Goal: Download file/media

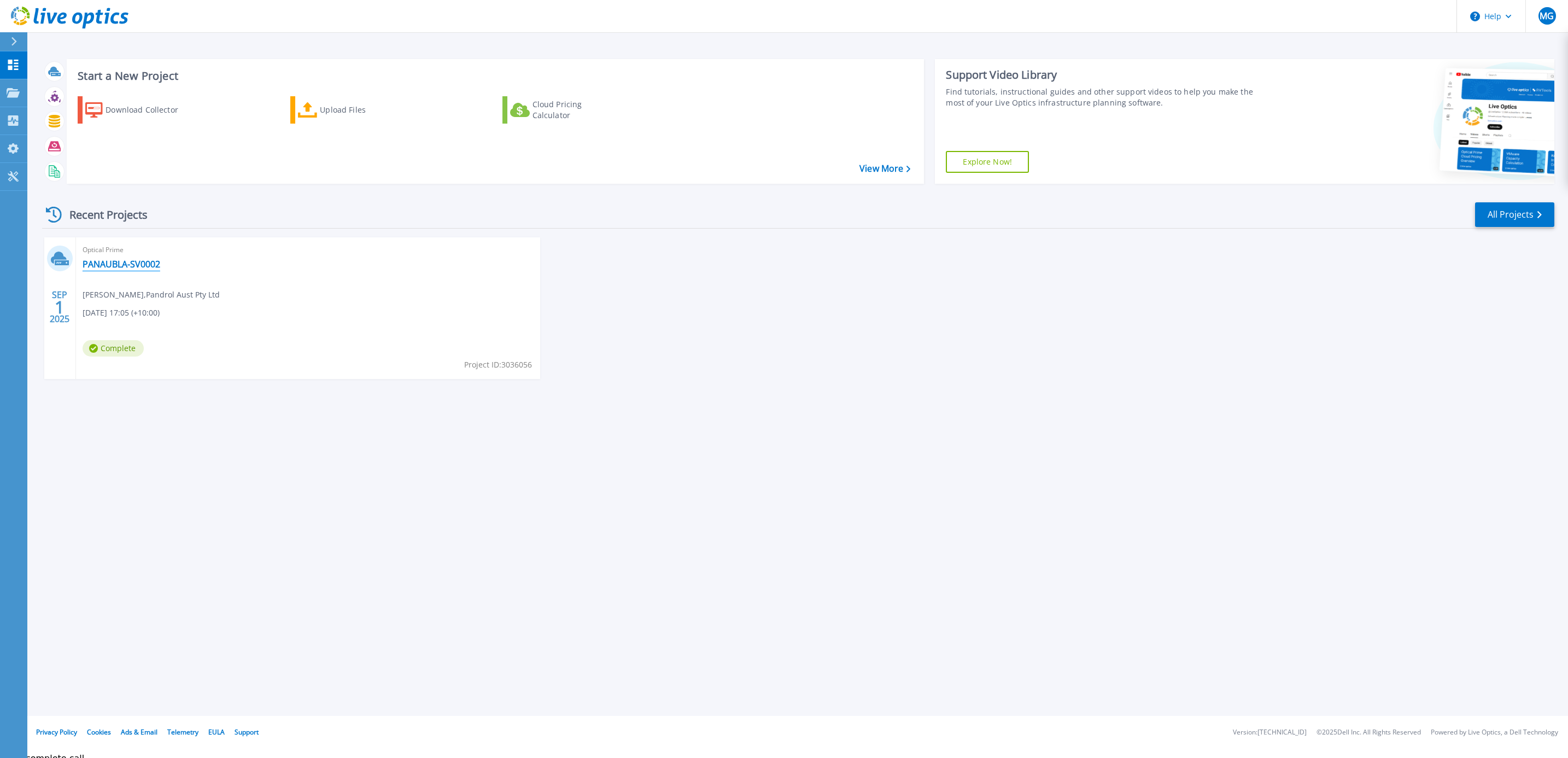
click at [136, 264] on link "PANAUBLA-SV0002" at bounding box center [121, 264] width 78 height 11
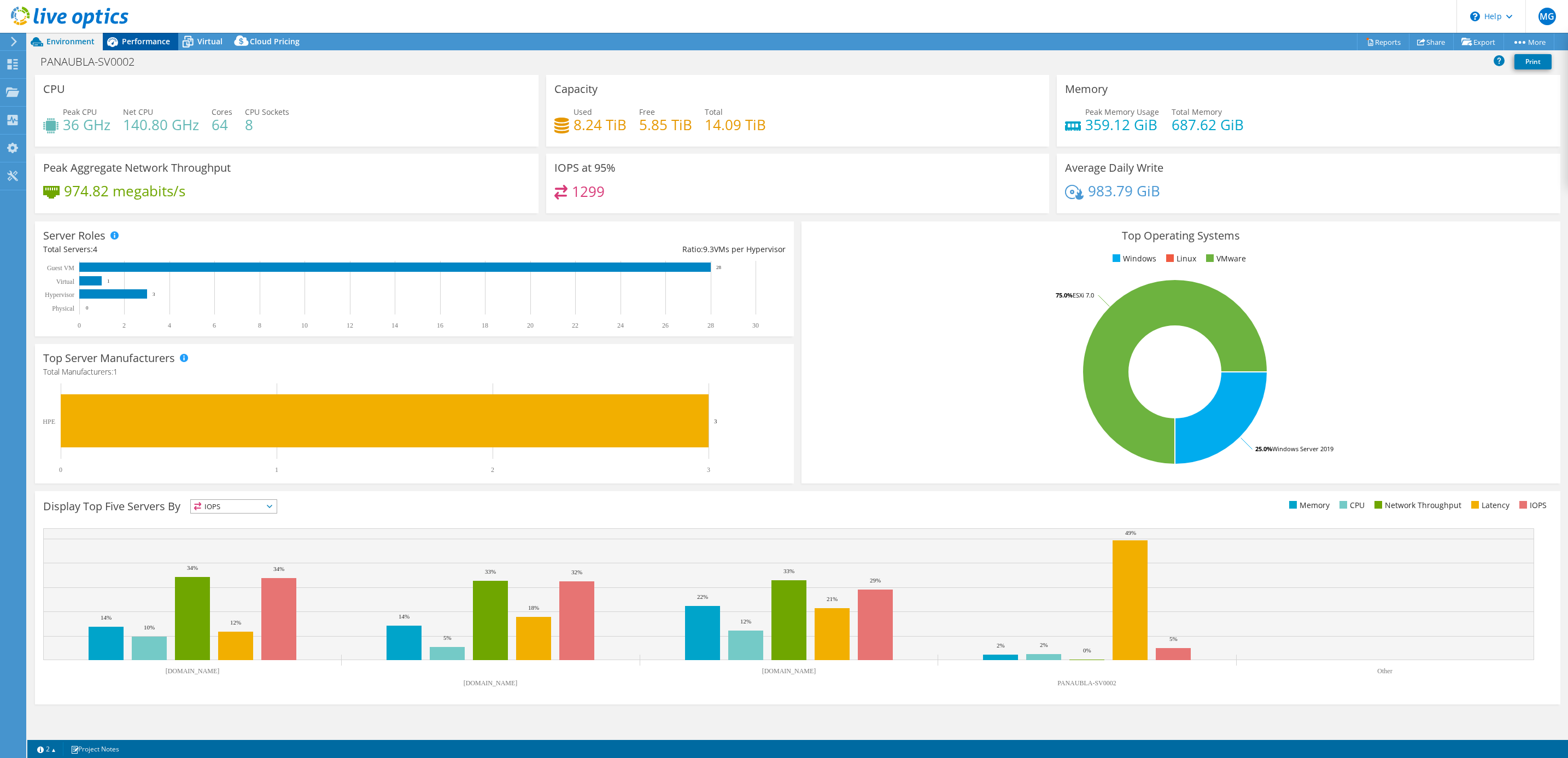
click at [146, 37] on span "Performance" at bounding box center [146, 41] width 48 height 10
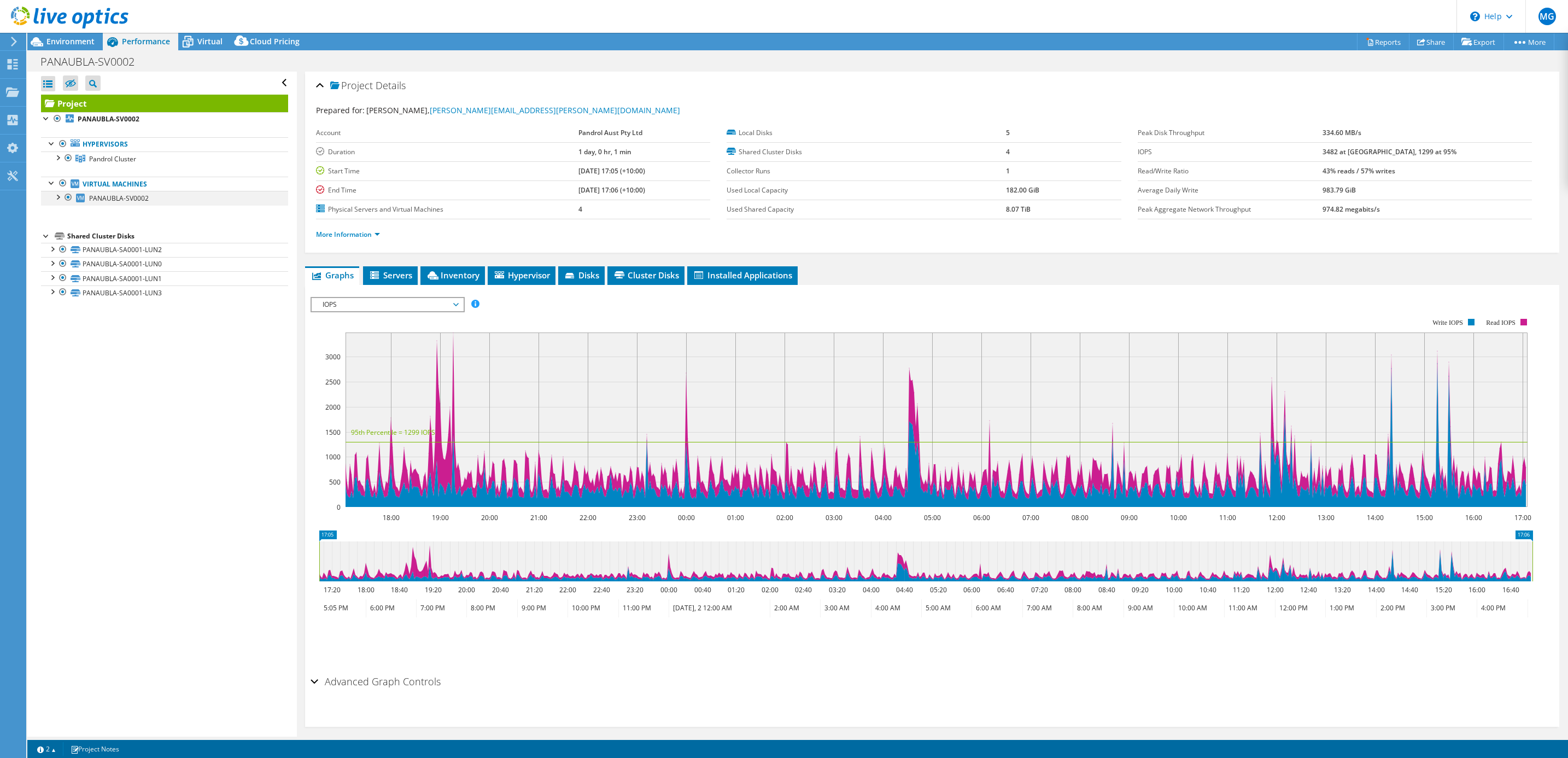
click at [58, 199] on div at bounding box center [57, 196] width 11 height 11
click at [53, 250] on div at bounding box center [52, 248] width 11 height 11
click at [52, 309] on div at bounding box center [52, 305] width 11 height 11
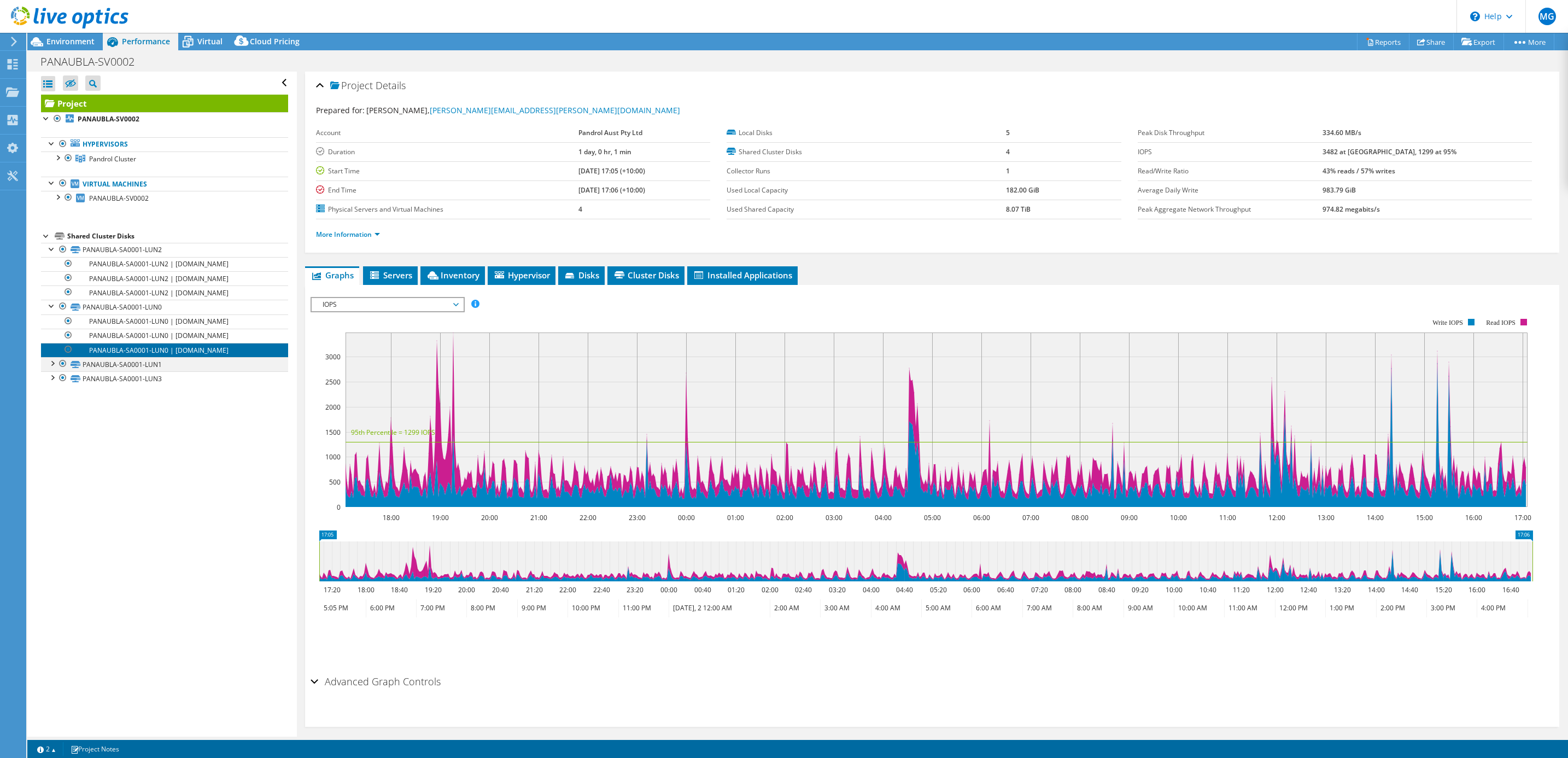
click at [54, 355] on link "PANAUBLA-SA0001-LUN0 | panapvh3.pandrol.com.au" at bounding box center [165, 349] width 247 height 14
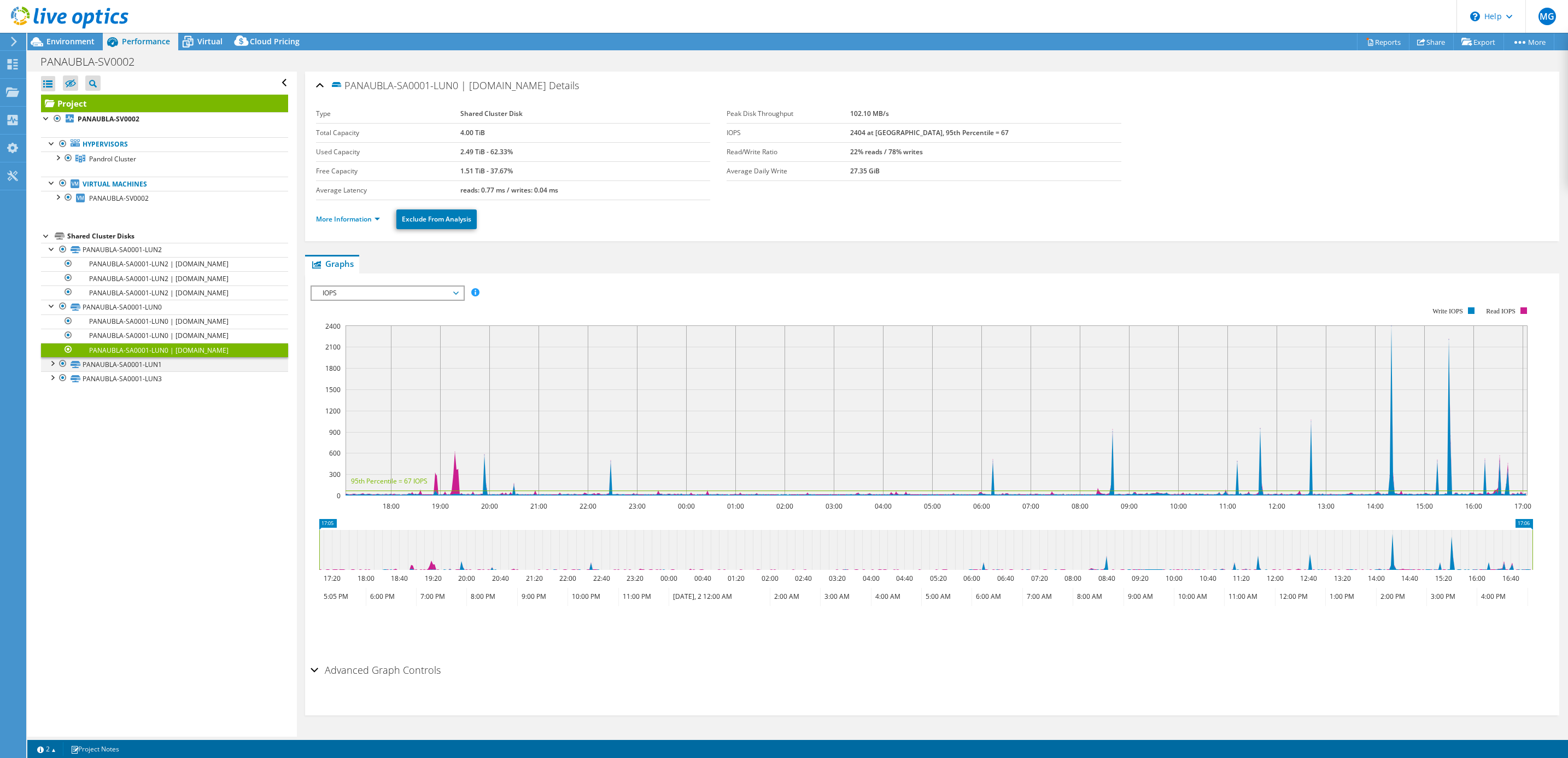
click at [55, 367] on div at bounding box center [52, 362] width 11 height 11
click at [53, 425] on div at bounding box center [52, 420] width 11 height 11
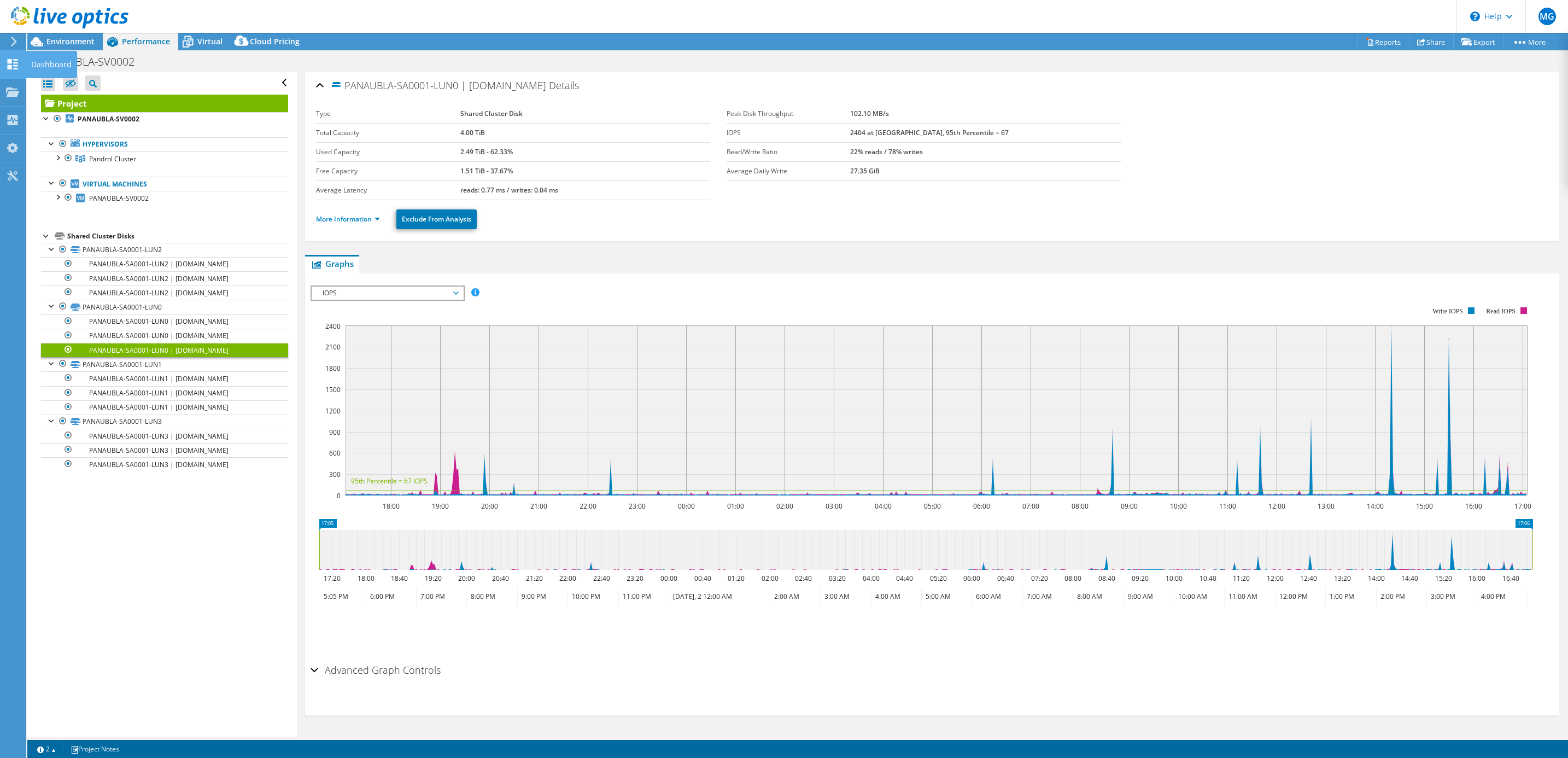
click at [48, 70] on div "Dashboard" at bounding box center [51, 64] width 52 height 27
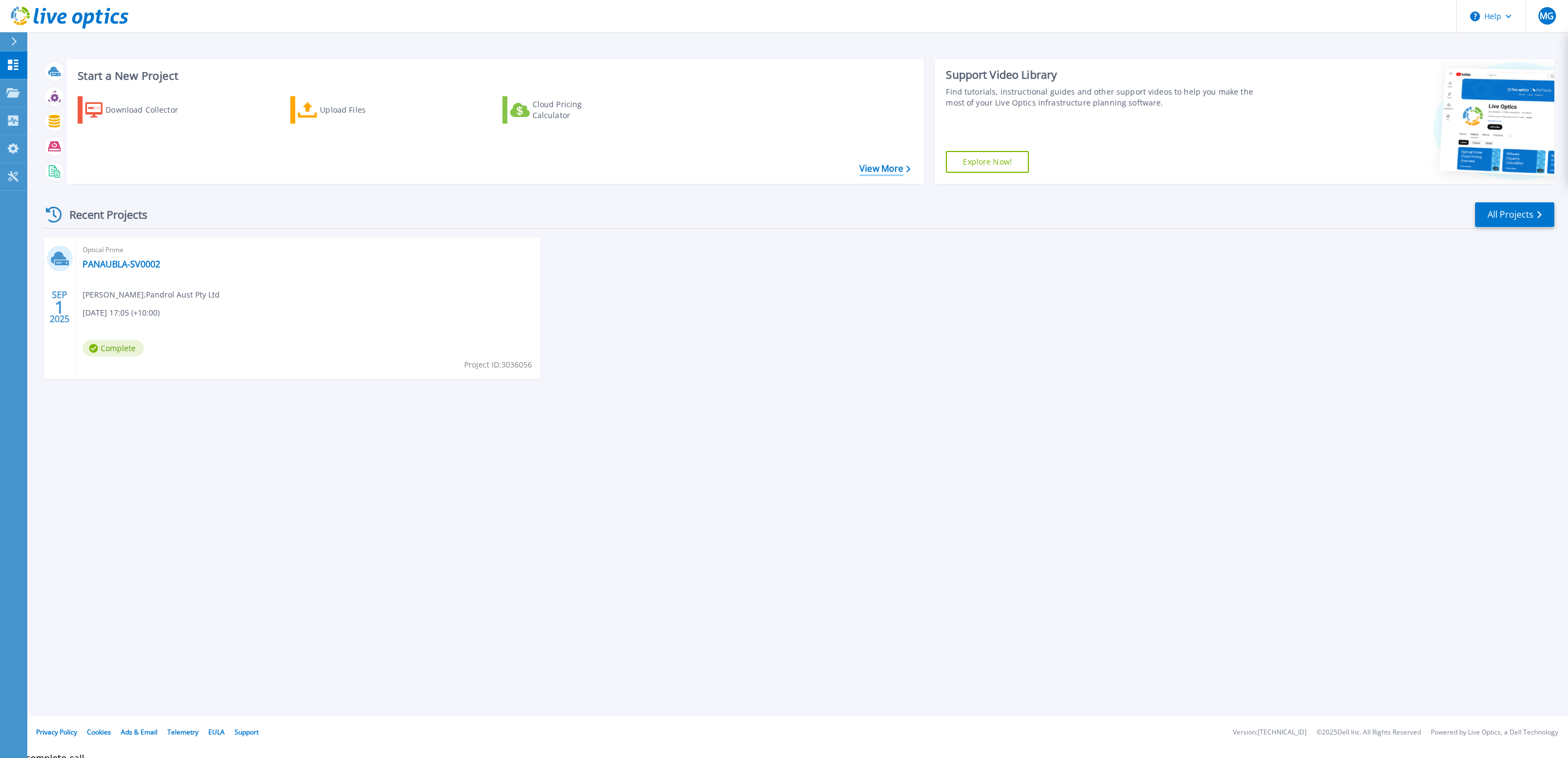
click at [890, 171] on link "View More" at bounding box center [885, 169] width 51 height 10
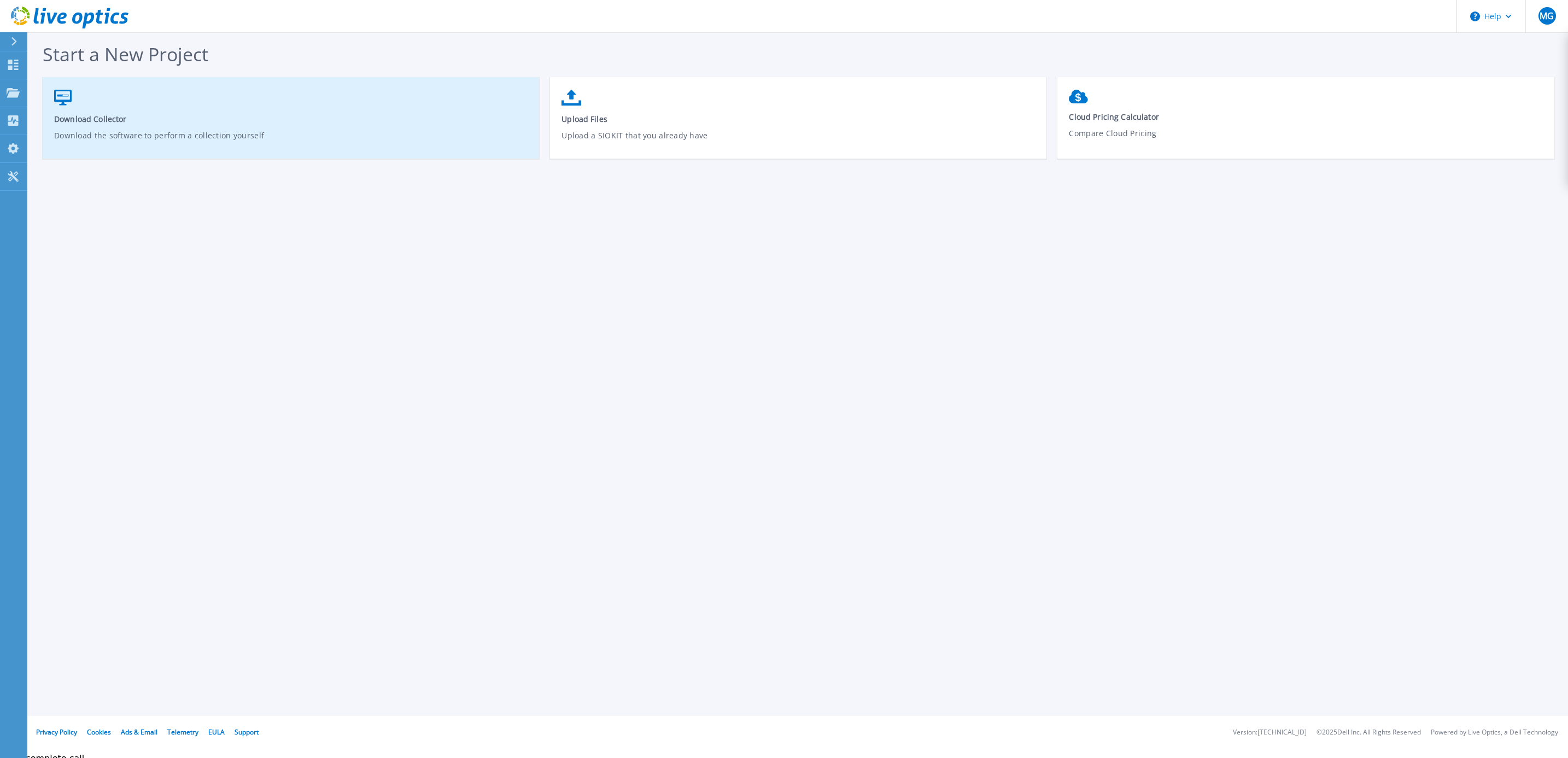
click at [133, 121] on span "Download Collector" at bounding box center [291, 119] width 474 height 10
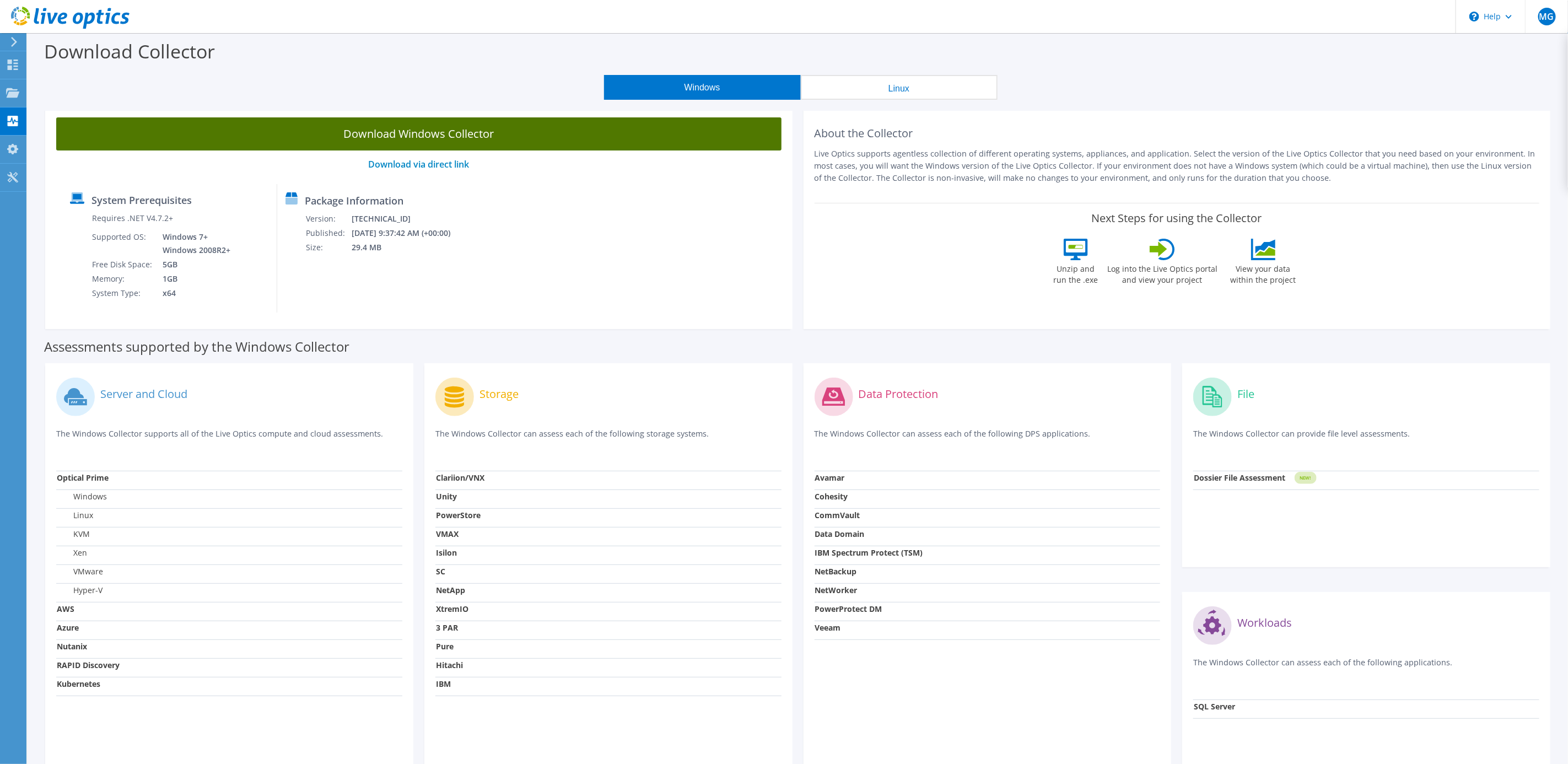
click at [580, 138] on link "Download Windows Collector" at bounding box center [419, 134] width 725 height 33
